Goal: Find specific page/section: Find specific page/section

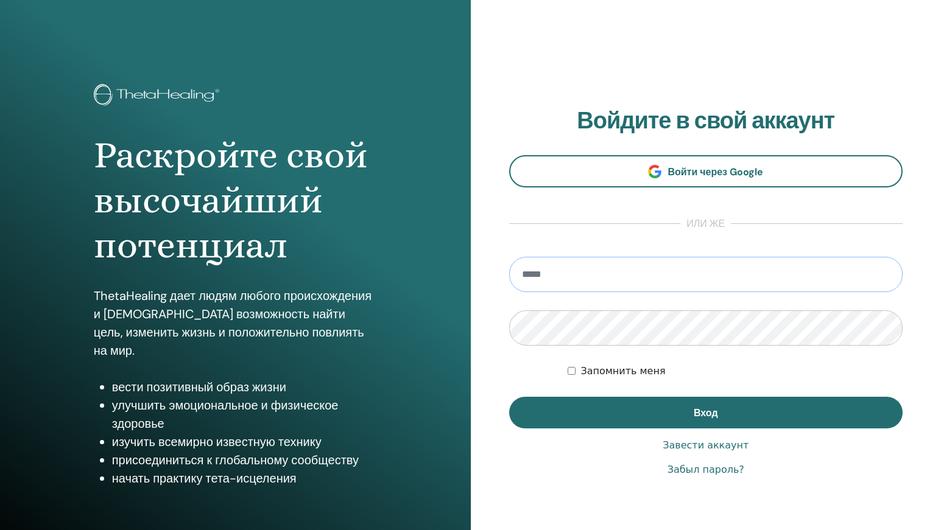
type input "**********"
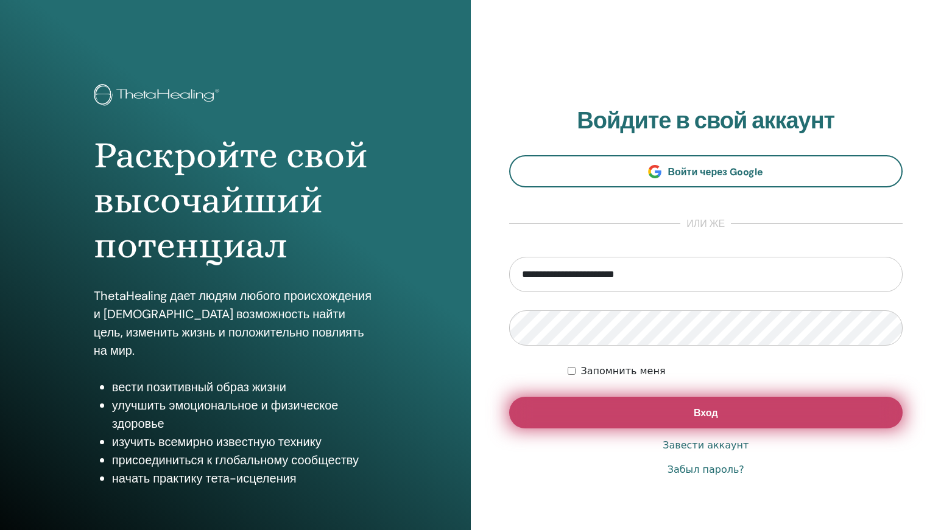
click at [670, 410] on button "Вход" at bounding box center [706, 413] width 394 height 32
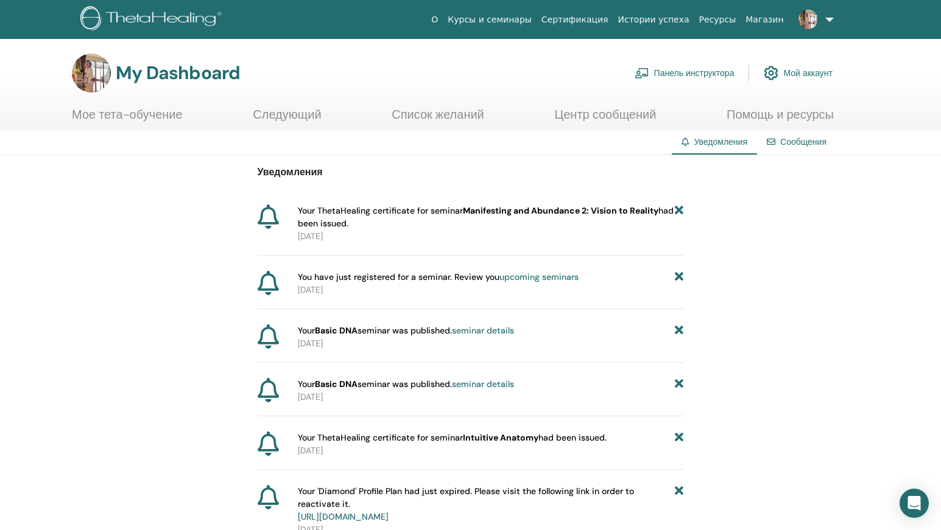
click at [817, 69] on link "Мой аккаунт" at bounding box center [798, 73] width 69 height 27
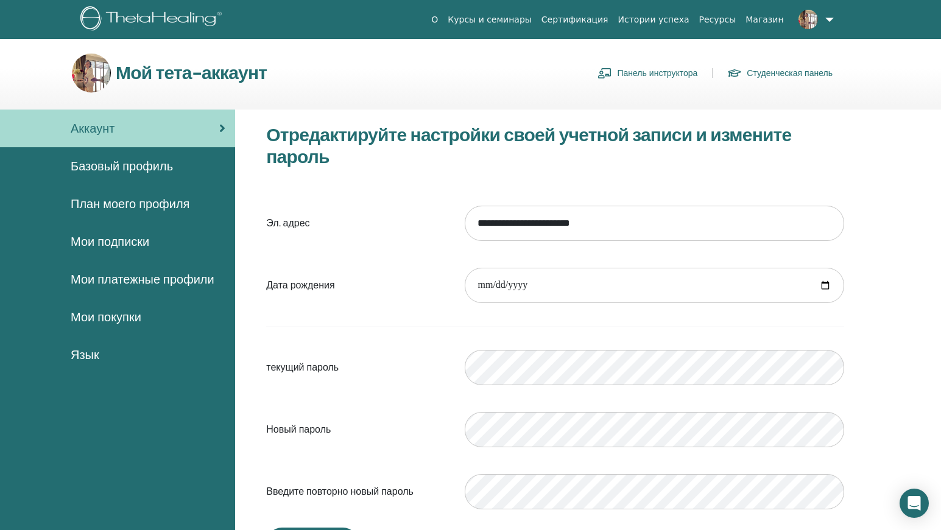
click at [139, 231] on link "Мои подписки" at bounding box center [117, 242] width 235 height 38
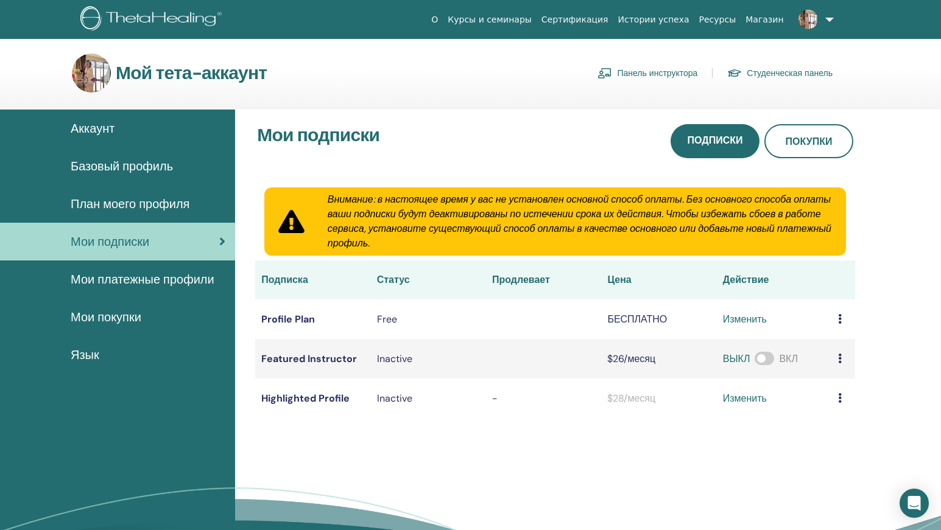
click at [803, 23] on img at bounding box center [807, 19] width 19 height 19
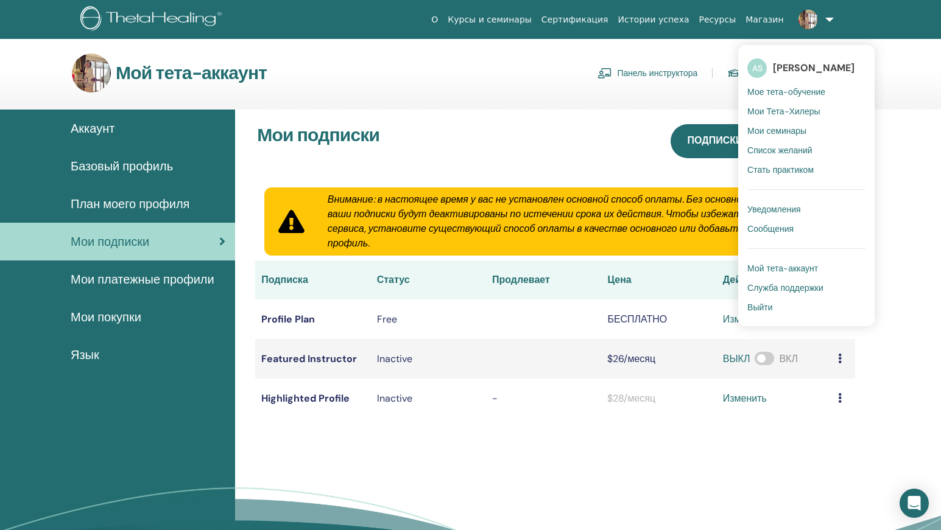
click at [798, 62] on span "[PERSON_NAME]" at bounding box center [814, 68] width 82 height 13
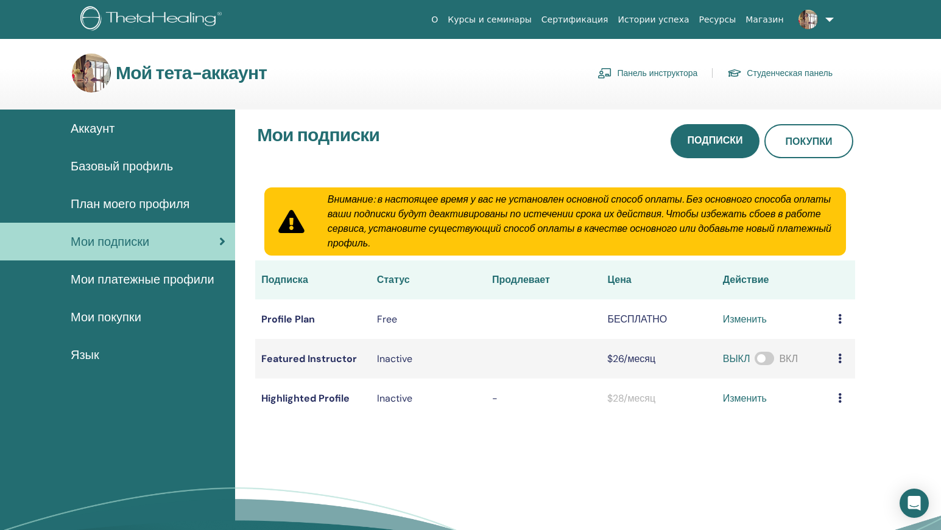
click at [821, 17] on span at bounding box center [807, 19] width 29 height 10
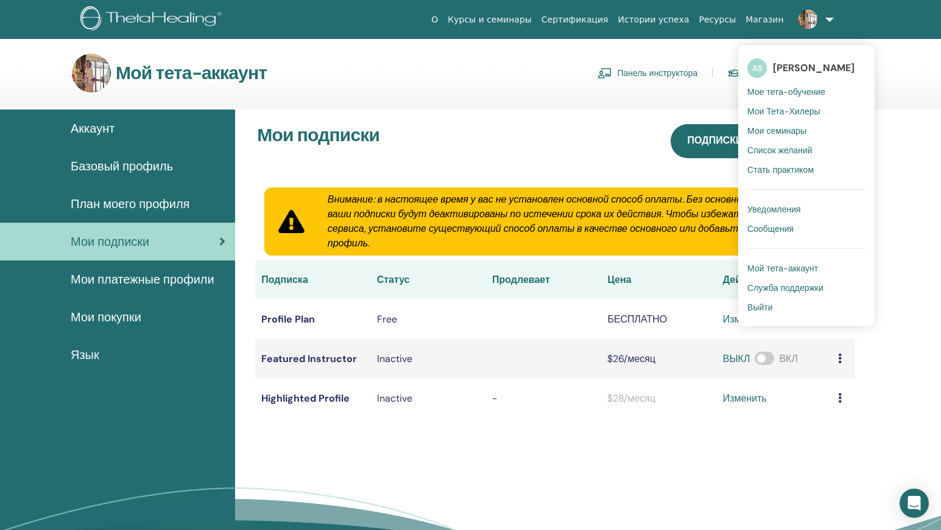
click at [766, 61] on link "AS Anna Shaydullina" at bounding box center [806, 68] width 118 height 28
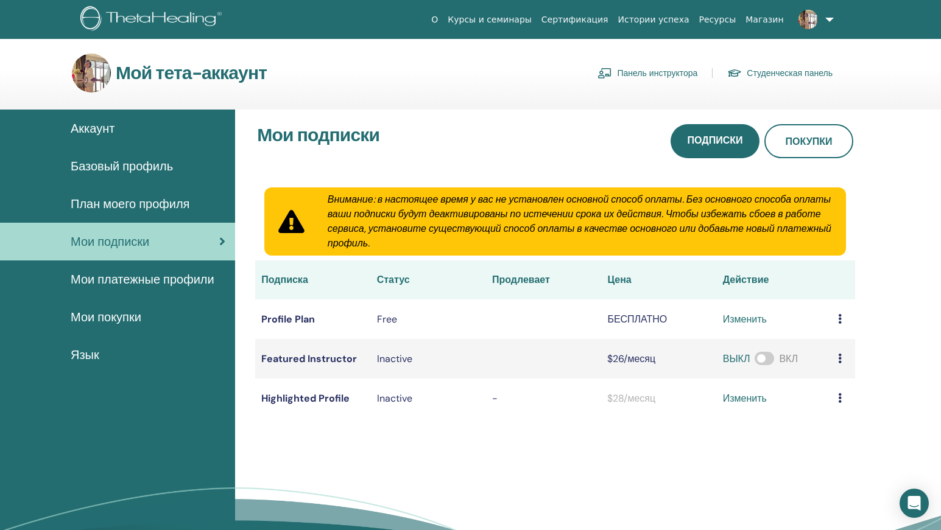
click at [104, 137] on span "Аккаунт" at bounding box center [93, 128] width 44 height 18
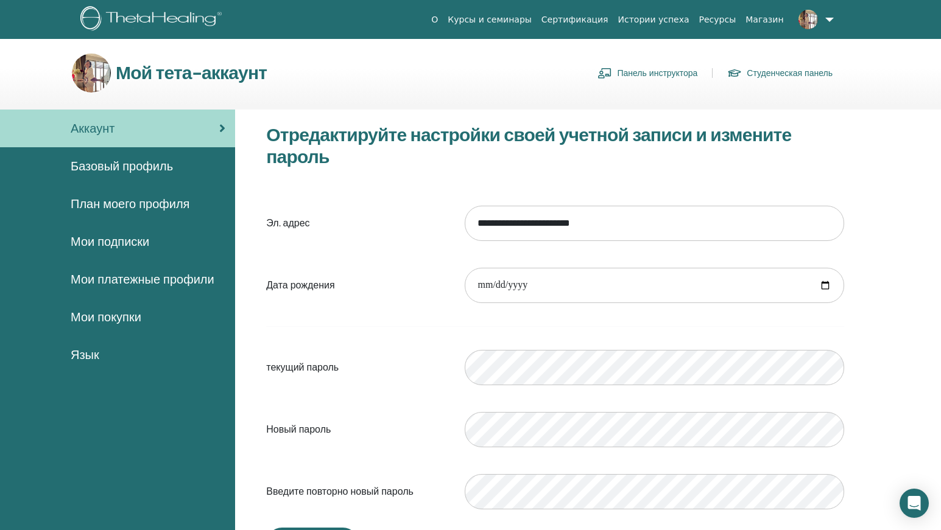
click at [99, 70] on img at bounding box center [91, 73] width 39 height 39
click at [189, 89] on div "Мой тета-аккаунт Панель инструктора Студенческая панель" at bounding box center [452, 73] width 761 height 39
click at [199, 81] on h3 "Мой тета-аккаунт" at bounding box center [191, 73] width 151 height 22
click at [827, 23] on link at bounding box center [814, 19] width 50 height 39
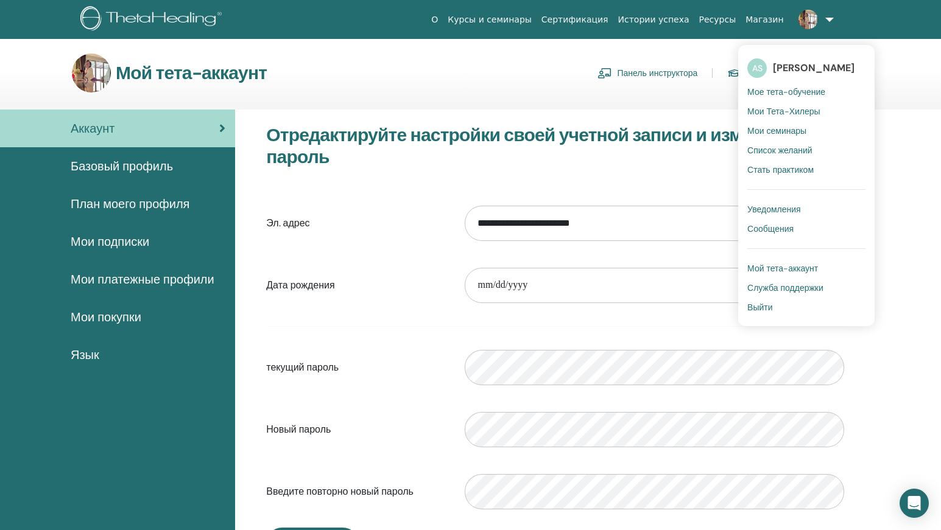
click at [789, 269] on span "Мой тета-аккаунт" at bounding box center [782, 268] width 71 height 11
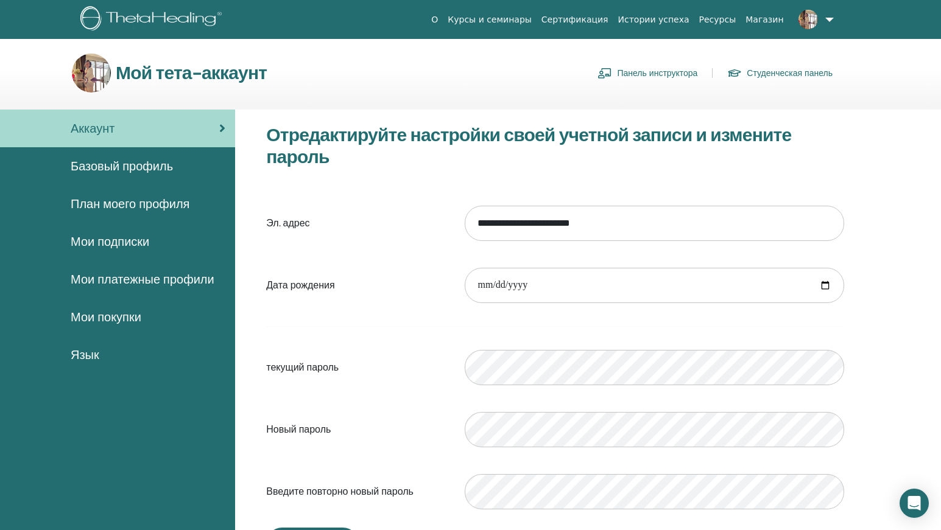
click at [812, 18] on img at bounding box center [807, 19] width 19 height 19
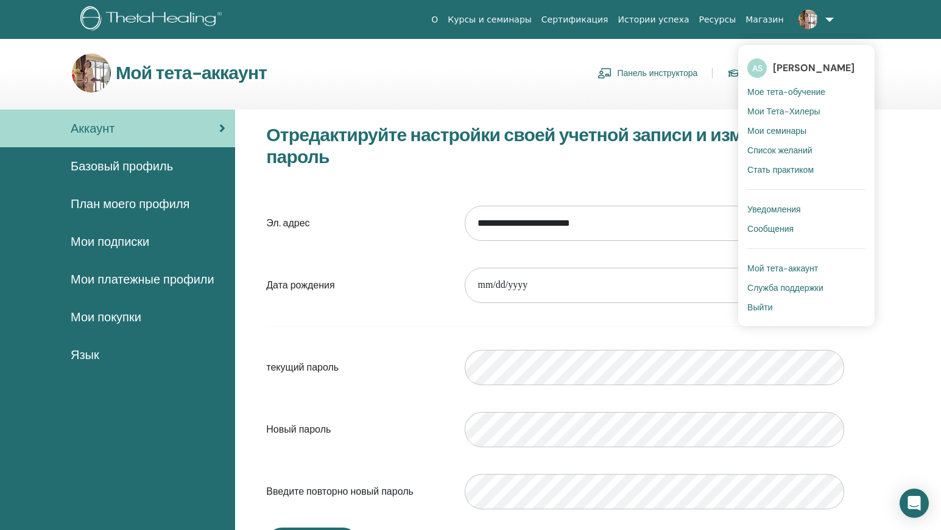
click at [920, 94] on section "Мой тета-аккаунт Панель инструктора Студенческая панель" at bounding box center [470, 82] width 941 height 56
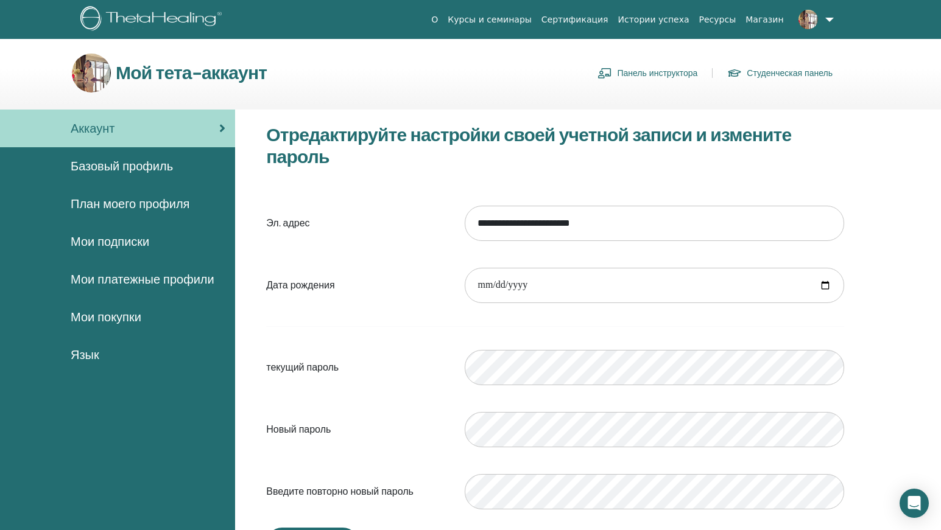
click at [797, 74] on link "Студенческая панель" at bounding box center [779, 72] width 105 height 19
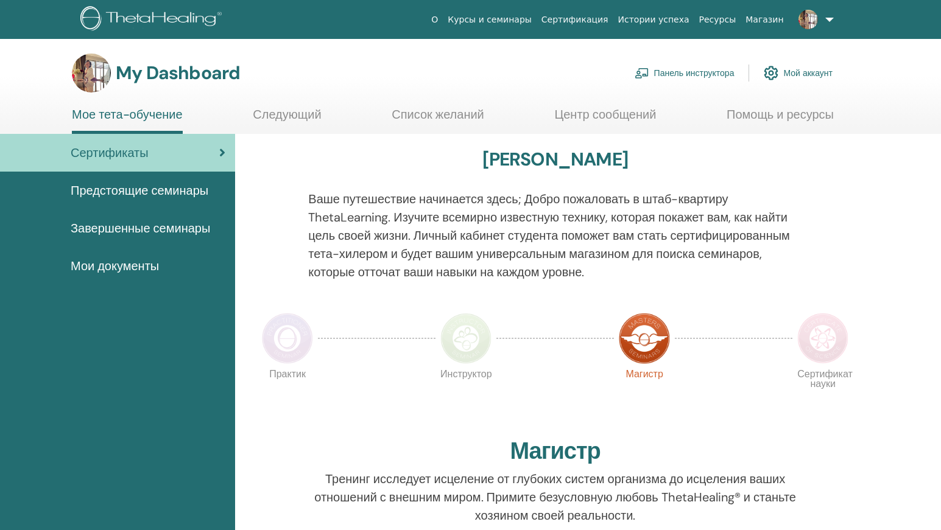
click at [133, 261] on span "Мои документы" at bounding box center [115, 266] width 88 height 18
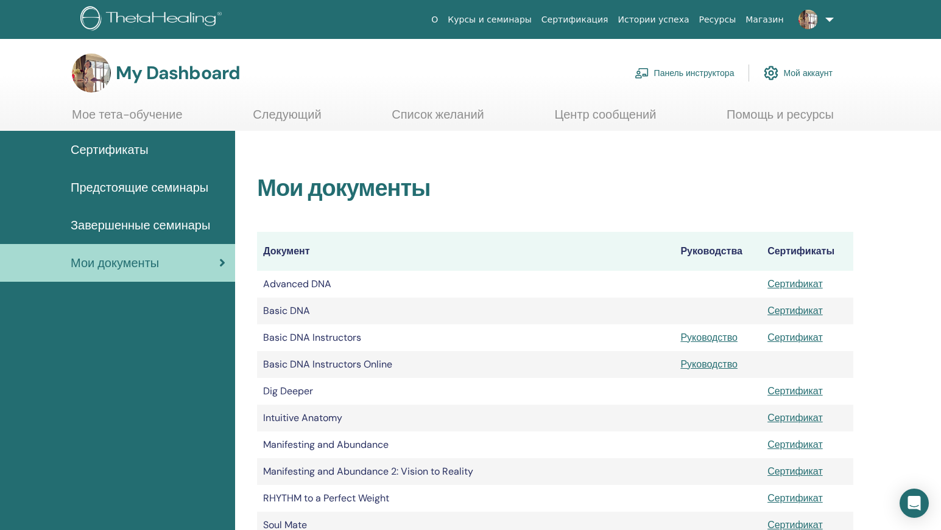
click at [160, 149] on div "Сертификаты" at bounding box center [118, 150] width 216 height 18
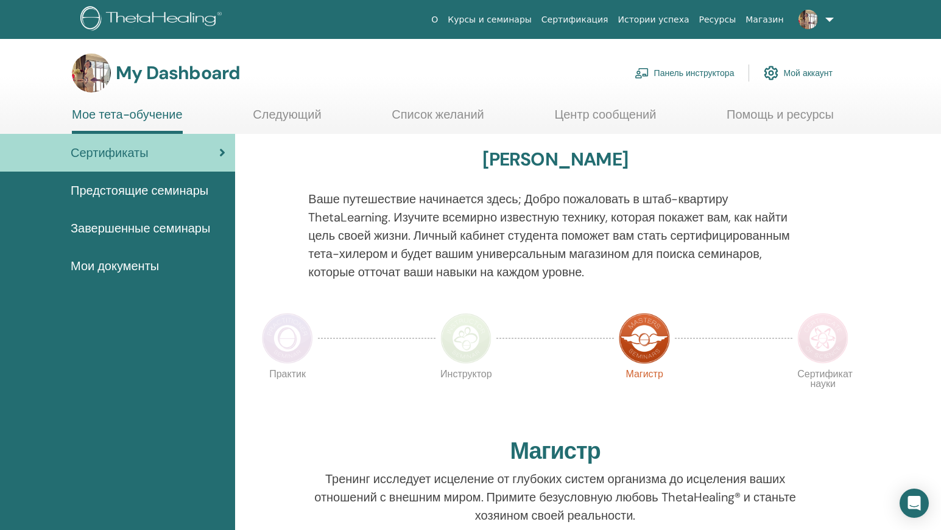
click at [296, 115] on link "Следующий" at bounding box center [287, 119] width 68 height 24
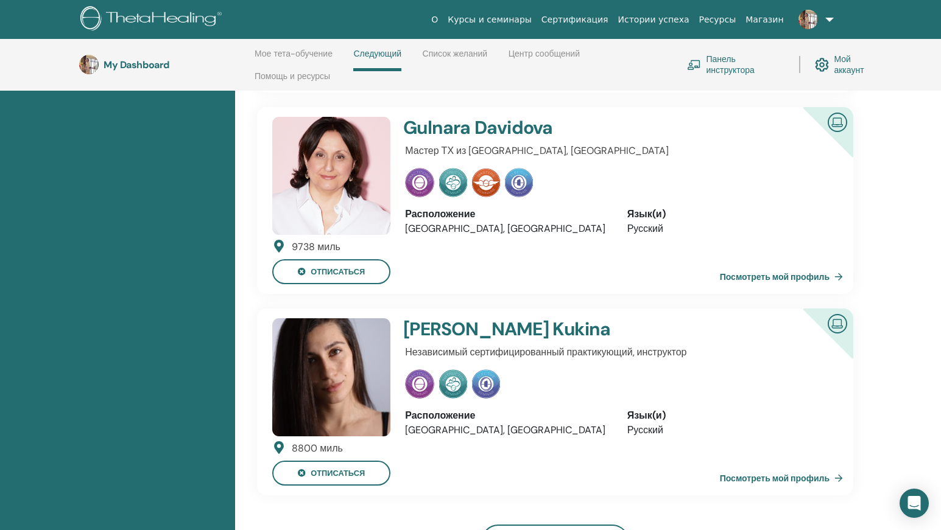
scroll to position [477, 0]
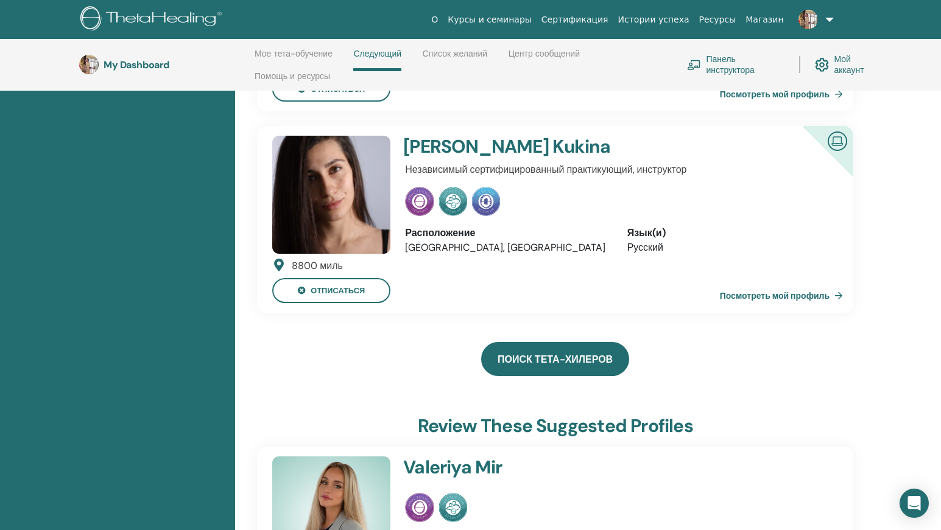
click at [517, 354] on link "Поиск тета-хилеров" at bounding box center [555, 359] width 148 height 34
